Goal: Task Accomplishment & Management: Manage account settings

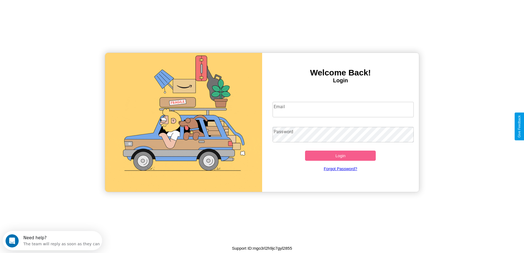
click at [343, 109] on input "Email" at bounding box center [342, 109] width 141 height 15
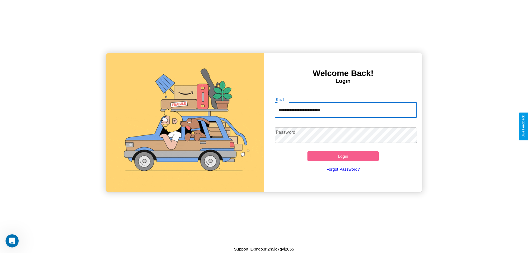
type input "**********"
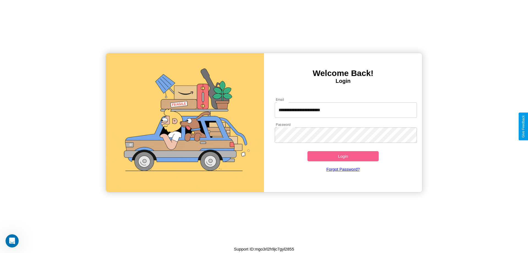
click at [343, 156] on button "Login" at bounding box center [342, 156] width 71 height 10
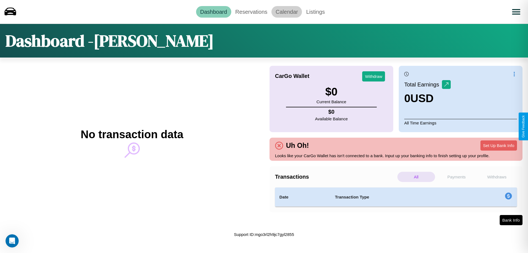
click at [287, 12] on link "Calendar" at bounding box center [286, 12] width 31 height 12
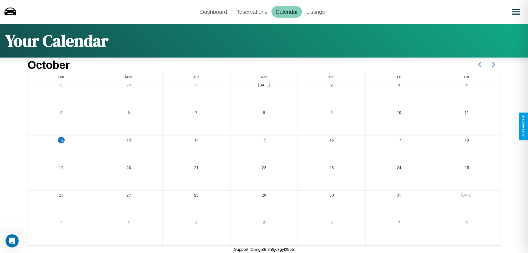
click at [494, 64] on icon at bounding box center [494, 64] width 14 height 14
click at [213, 12] on link "Dashboard" at bounding box center [213, 12] width 35 height 12
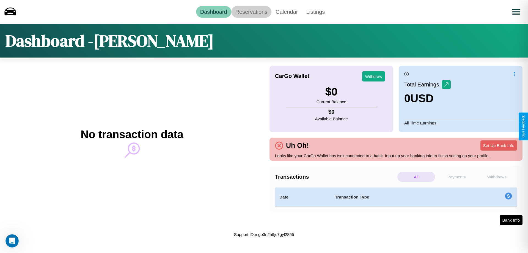
click at [251, 12] on link "Reservations" at bounding box center [251, 12] width 40 height 12
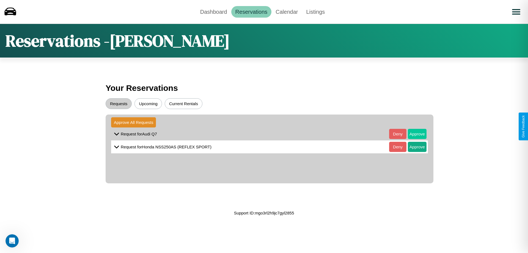
click at [413, 134] on button "Approve" at bounding box center [417, 134] width 19 height 10
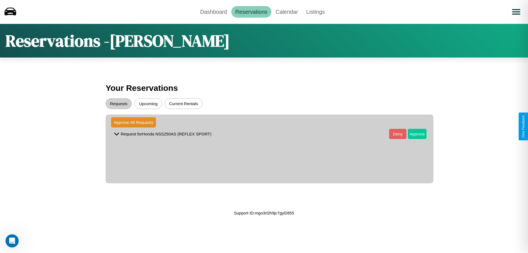
click at [413, 134] on button "Approve" at bounding box center [417, 134] width 19 height 10
